Goal: Information Seeking & Learning: Learn about a topic

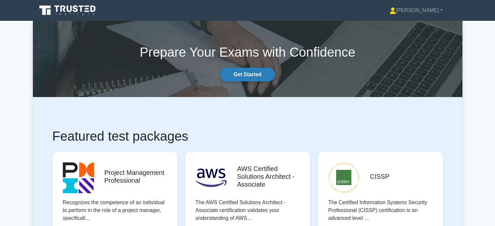
click at [243, 76] on link "Get Started" at bounding box center [247, 75] width 55 height 14
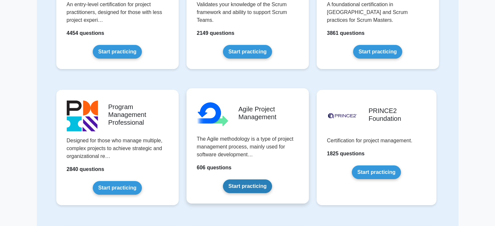
scroll to position [456, 0]
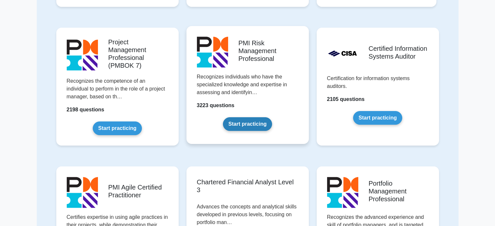
click at [242, 117] on link "Start practicing" at bounding box center [247, 124] width 49 height 14
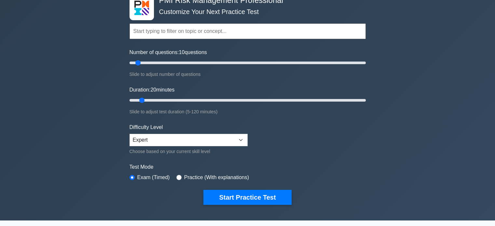
type input "20"
drag, startPoint x: 142, startPoint y: 99, endPoint x: 161, endPoint y: 100, distance: 18.9
click at [161, 99] on input "Duration: 20 minutes" at bounding box center [248, 100] width 236 height 8
select select "intermediate"
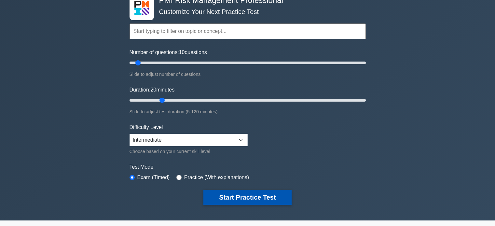
click at [227, 200] on button "Start Practice Test" at bounding box center [247, 197] width 88 height 15
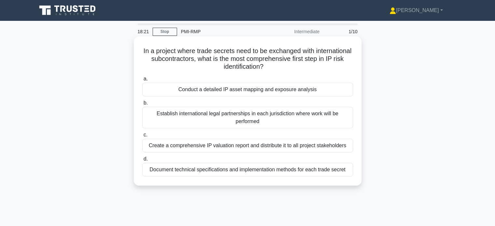
click at [254, 88] on div "Conduct a detailed IP asset mapping and exposure analysis" at bounding box center [247, 90] width 211 height 14
click at [142, 81] on input "a. Conduct a detailed IP asset mapping and exposure analysis" at bounding box center [142, 79] width 0 height 4
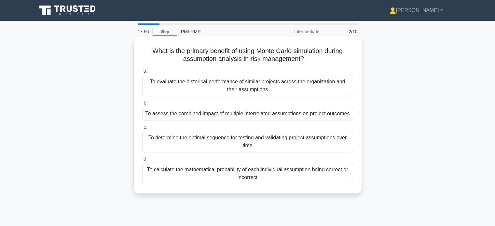
click at [172, 113] on div "To assess the combined impact of multiple interrelated assumptions on project o…" at bounding box center [247, 114] width 211 height 14
click at [142, 105] on input "b. To assess the combined impact of multiple interrelated assumptions on projec…" at bounding box center [142, 103] width 0 height 4
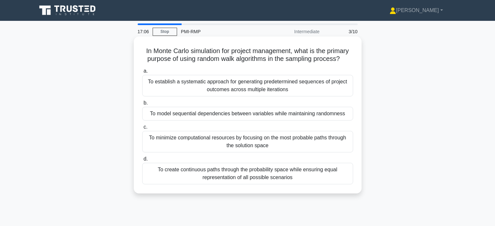
click at [170, 184] on div "To create continuous paths through the probability space while ensuring equal r…" at bounding box center [247, 173] width 211 height 21
click at [142, 161] on input "d. To create continuous paths through the probability space while ensuring equa…" at bounding box center [142, 159] width 0 height 4
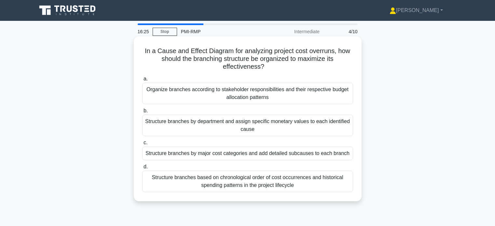
click at [218, 153] on div "Structure branches by major cost categories and add detailed subcauses to each …" at bounding box center [247, 153] width 211 height 14
click at [142, 145] on input "c. Structure branches by major cost categories and add detailed subcauses to ea…" at bounding box center [142, 143] width 0 height 4
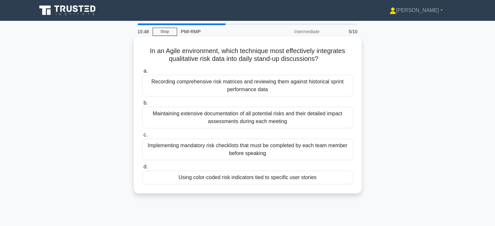
click at [194, 178] on div "Using color-coded risk indicators tied to specific user stories" at bounding box center [247, 178] width 211 height 14
click at [142, 169] on input "d. Using color-coded risk indicators tied to specific user stories" at bounding box center [142, 167] width 0 height 4
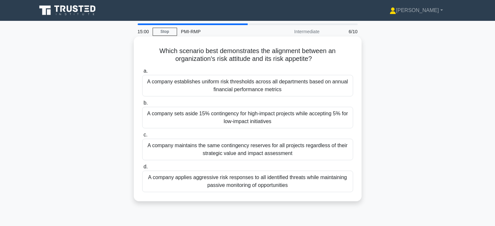
click at [177, 184] on div "A company applies aggressive risk responses to all identified threats while mai…" at bounding box center [247, 181] width 211 height 21
click at [142, 169] on input "d. A company applies aggressive risk responses to all identified threats while …" at bounding box center [142, 167] width 0 height 4
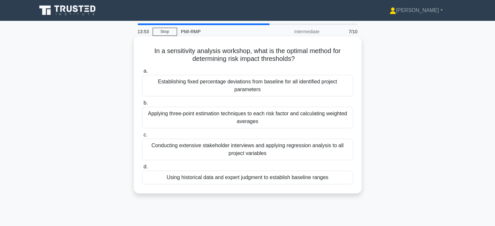
click at [233, 86] on div "Establishing fixed percentage deviations from baseline for all identified proje…" at bounding box center [247, 85] width 211 height 21
click at [142, 73] on input "a. Establishing fixed percentage deviations from baseline for all identified pr…" at bounding box center [142, 71] width 0 height 4
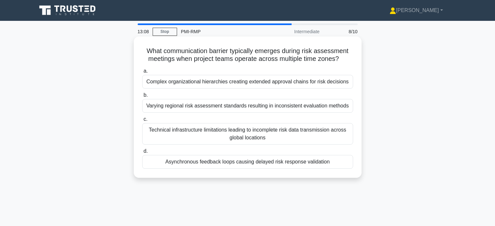
click at [187, 169] on div "Asynchronous feedback loops causing delayed risk response validation" at bounding box center [247, 162] width 211 height 14
click at [142, 153] on input "d. Asynchronous feedback loops causing delayed risk response validation" at bounding box center [142, 151] width 0 height 4
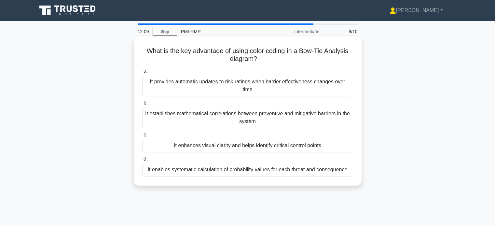
click at [177, 149] on div "It enhances visual clarity and helps identify critical control points" at bounding box center [247, 146] width 211 height 14
click at [142, 137] on input "c. It enhances visual clarity and helps identify critical control points" at bounding box center [142, 135] width 0 height 4
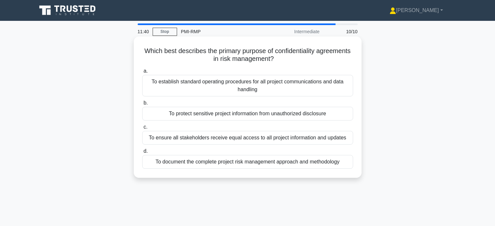
click at [214, 114] on div "To protect sensitive project information from unauthorized disclosure" at bounding box center [247, 114] width 211 height 14
click at [142, 105] on input "b. To protect sensitive project information from unauthorized disclosure" at bounding box center [142, 103] width 0 height 4
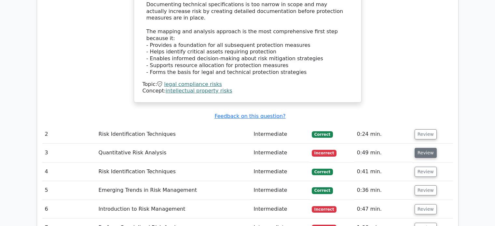
scroll to position [772, 0]
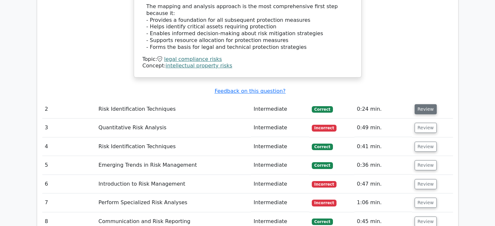
click at [427, 109] on button "Review" at bounding box center [426, 109] width 22 height 10
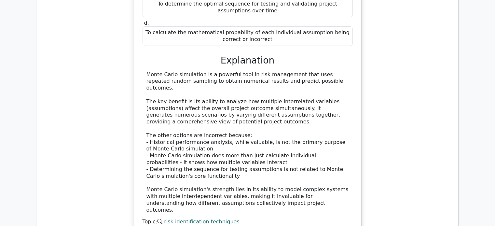
scroll to position [1077, 0]
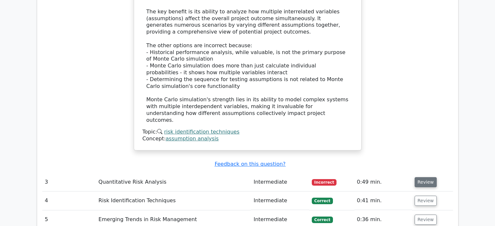
click at [426, 182] on button "Review" at bounding box center [426, 182] width 22 height 10
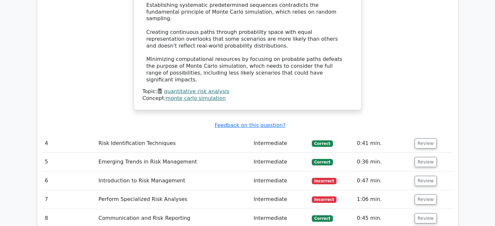
scroll to position [1563, 0]
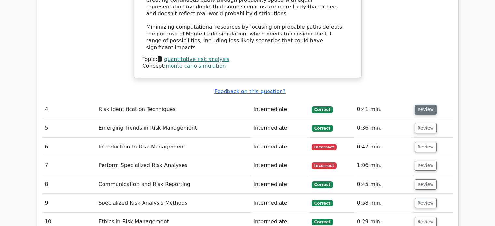
click at [428, 110] on button "Review" at bounding box center [426, 109] width 22 height 10
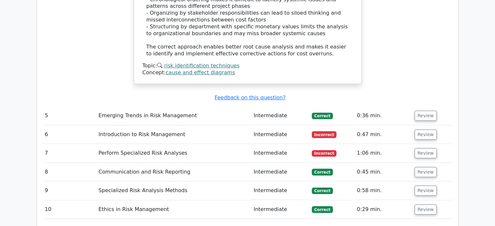
scroll to position [2036, 0]
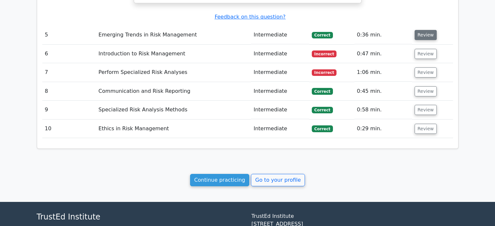
click at [430, 34] on button "Review" at bounding box center [426, 35] width 22 height 10
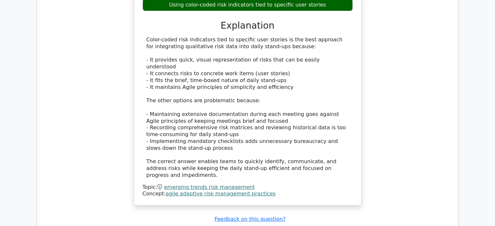
scroll to position [2376, 0]
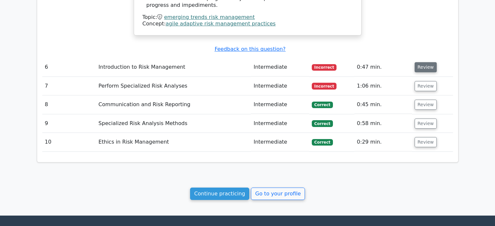
click at [429, 69] on button "Review" at bounding box center [426, 67] width 22 height 10
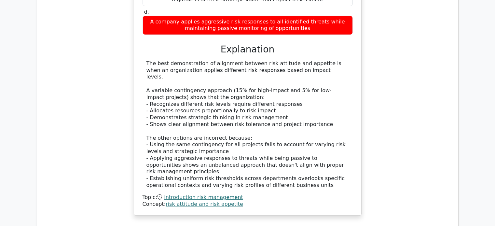
scroll to position [2647, 0]
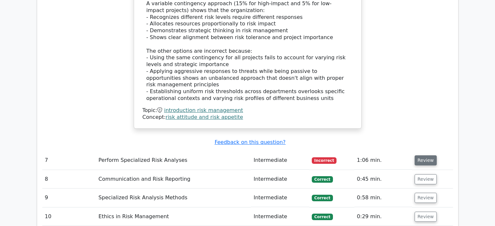
click at [427, 162] on button "Review" at bounding box center [426, 160] width 22 height 10
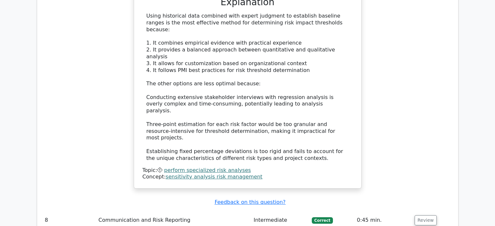
scroll to position [3136, 0]
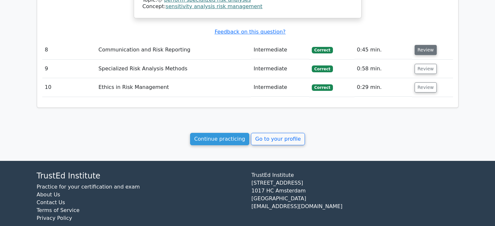
click at [421, 51] on button "Review" at bounding box center [426, 50] width 22 height 10
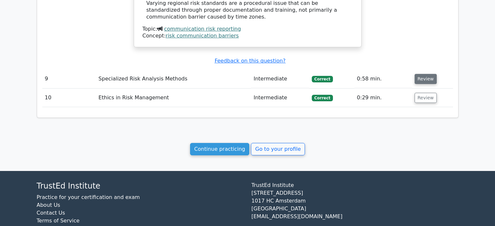
scroll to position [3483, 0]
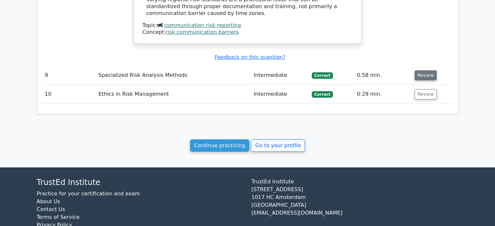
click at [421, 78] on button "Review" at bounding box center [426, 75] width 22 height 10
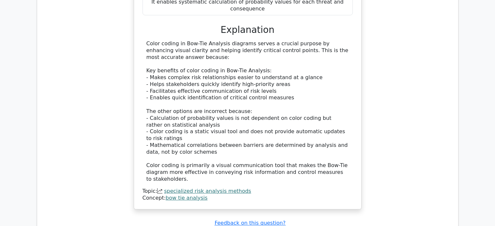
scroll to position [3858, 0]
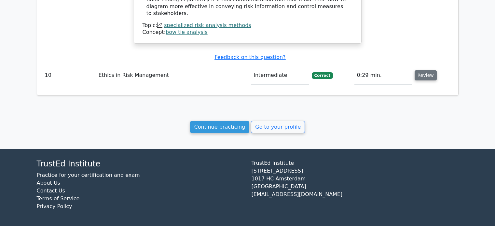
click at [423, 70] on button "Review" at bounding box center [426, 75] width 22 height 10
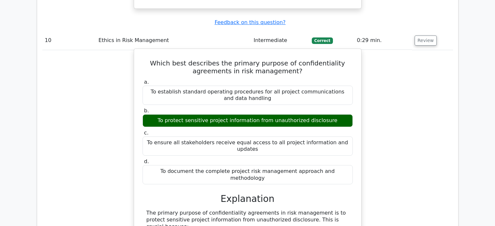
scroll to position [3780, 0]
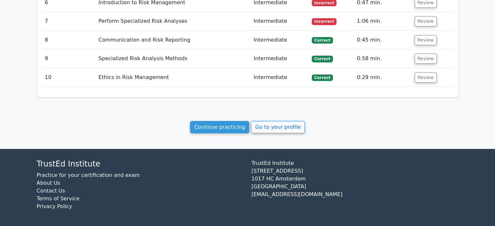
scroll to position [959, 0]
